Goal: Task Accomplishment & Management: Manage account settings

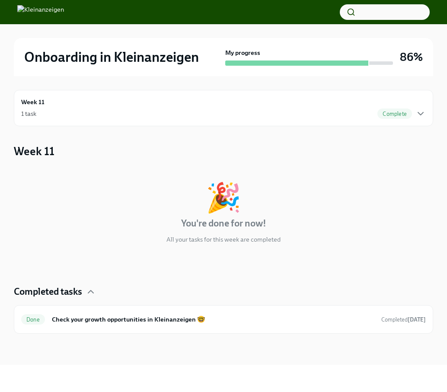
click at [361, 115] on div "1 task Complete" at bounding box center [223, 113] width 404 height 10
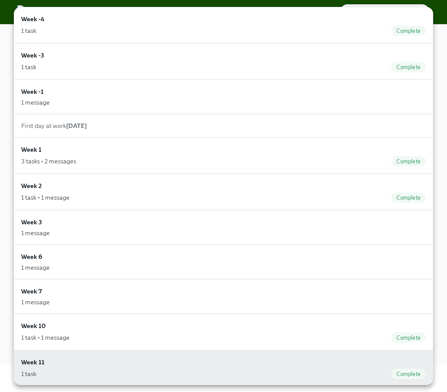
click at [439, 249] on div at bounding box center [223, 196] width 447 height 392
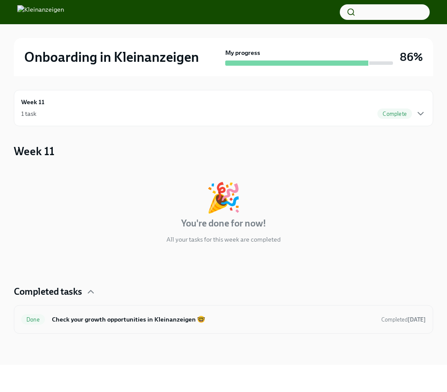
click at [329, 317] on h6 "Check your growth opportunities in Kleinanzeigen 🤓" at bounding box center [213, 320] width 322 height 10
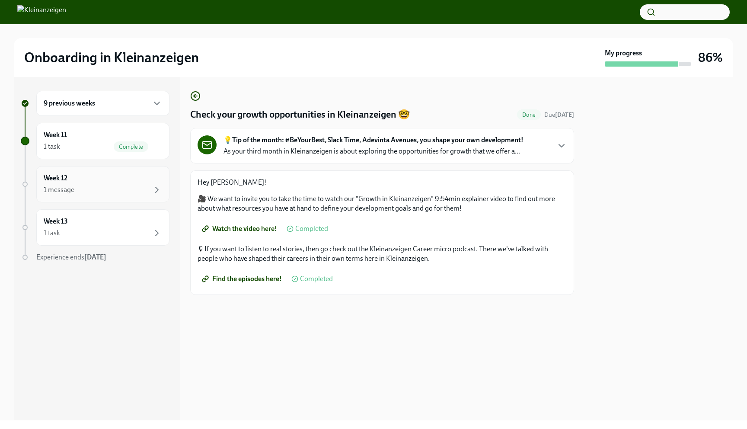
click at [106, 176] on div "Week 12 1 message" at bounding box center [103, 184] width 118 height 22
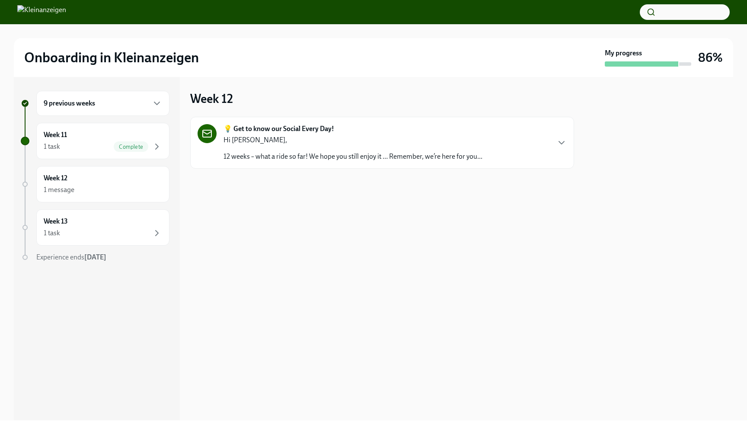
click at [260, 151] on div "Hi [PERSON_NAME], 12 weeks – what a ride so far! We hope you still enjoy it … R…" at bounding box center [352, 148] width 259 height 26
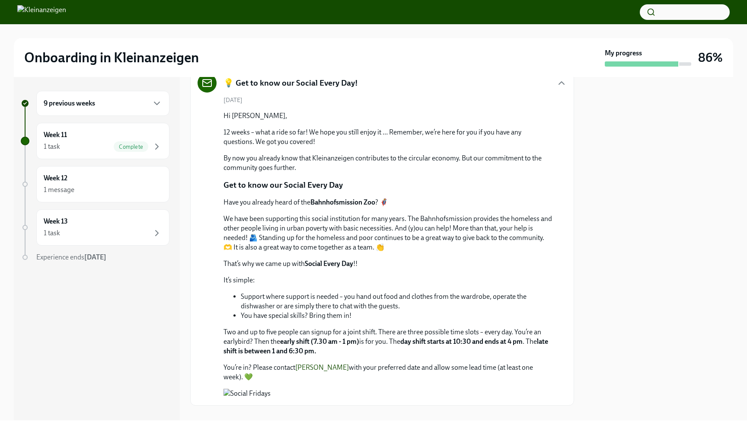
scroll to position [50, 0]
click at [146, 226] on div "Week 13 1 task" at bounding box center [103, 227] width 118 height 22
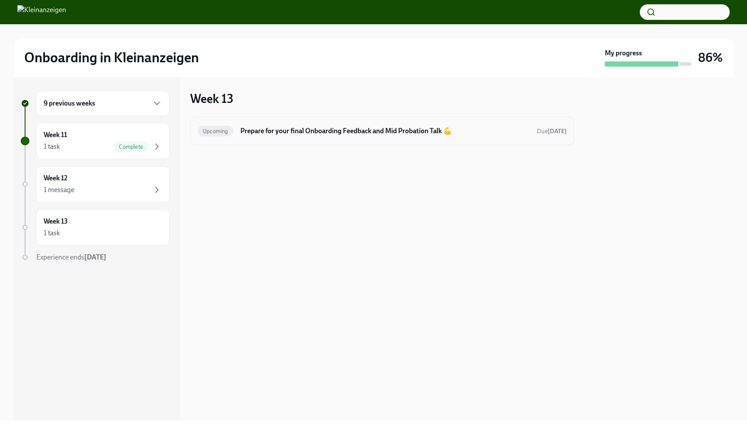
click at [368, 128] on h6 "Prepare for your final Onboarding Feedback and Mid Probation Talk 💪" at bounding box center [385, 131] width 290 height 10
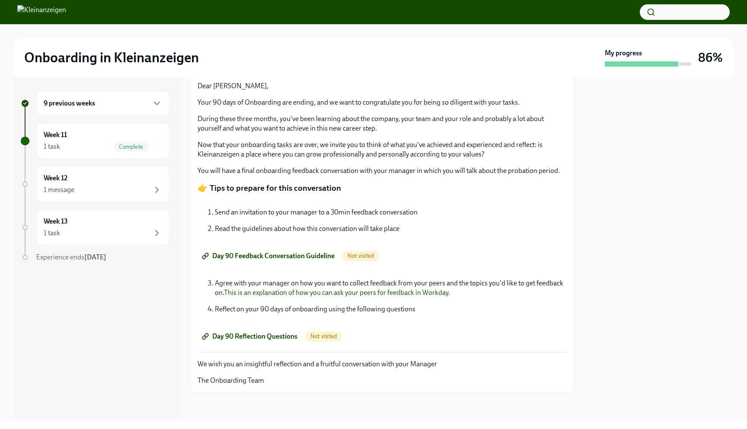
scroll to position [154, 0]
